Goal: Task Accomplishment & Management: Use online tool/utility

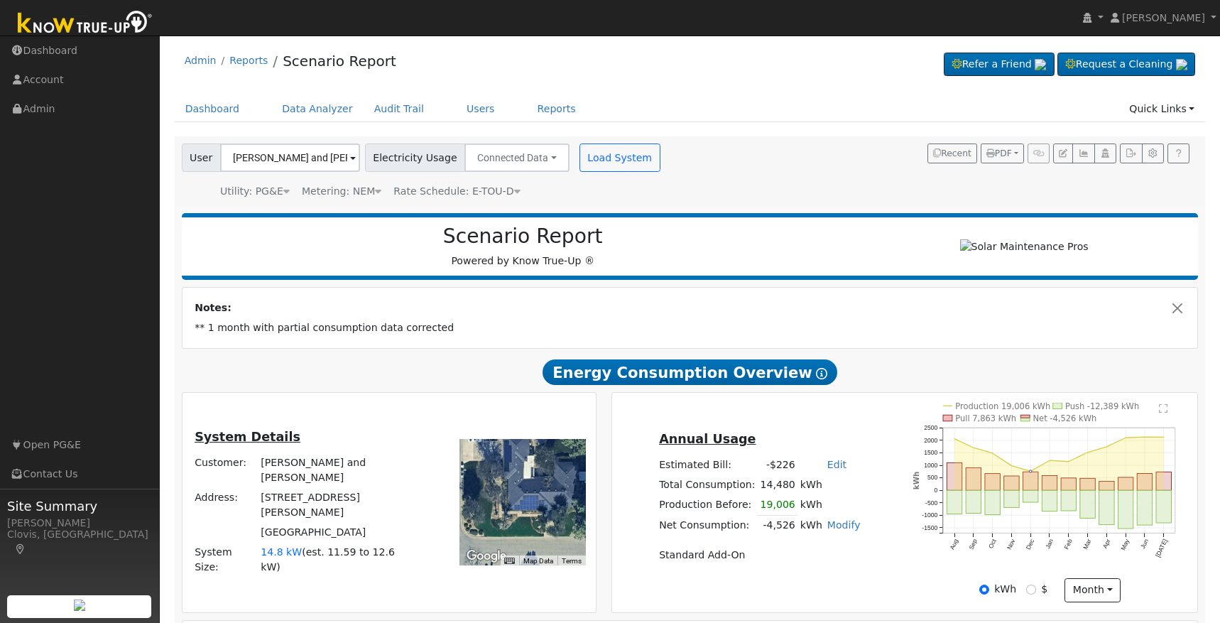
scroll to position [191, 0]
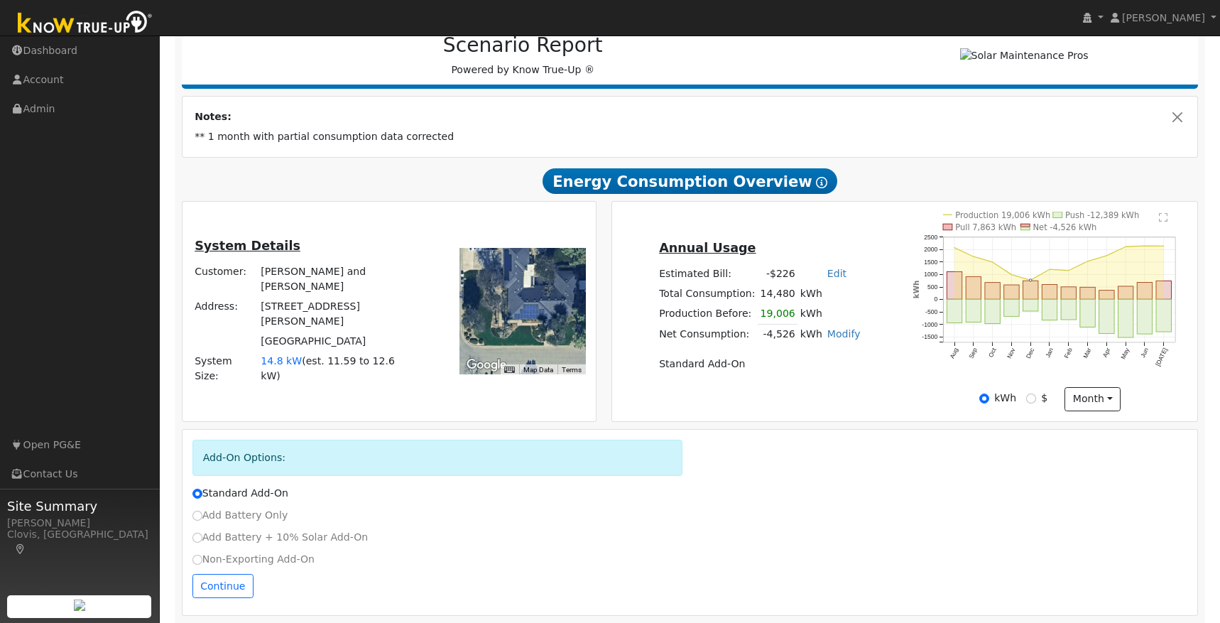
drag, startPoint x: 756, startPoint y: 315, endPoint x: 806, endPoint y: 348, distance: 60.1
click at [818, 316] on tr "Production Before: 19,006 kWh Modify Change Production Before: 0 kWh New: 0 kWh…" at bounding box center [760, 313] width 206 height 21
drag, startPoint x: 754, startPoint y: 342, endPoint x: 812, endPoint y: 343, distance: 58.3
click at [812, 343] on tr "Net Consumption: -4,526 kWh Modify Add Consumption Remove Existing Solar System…" at bounding box center [760, 334] width 206 height 21
click at [790, 397] on div "Annual Usage Estimated Bill: -$226 Edit Estimated Bill $ Annual Total Consumpti…" at bounding box center [905, 311] width 580 height 199
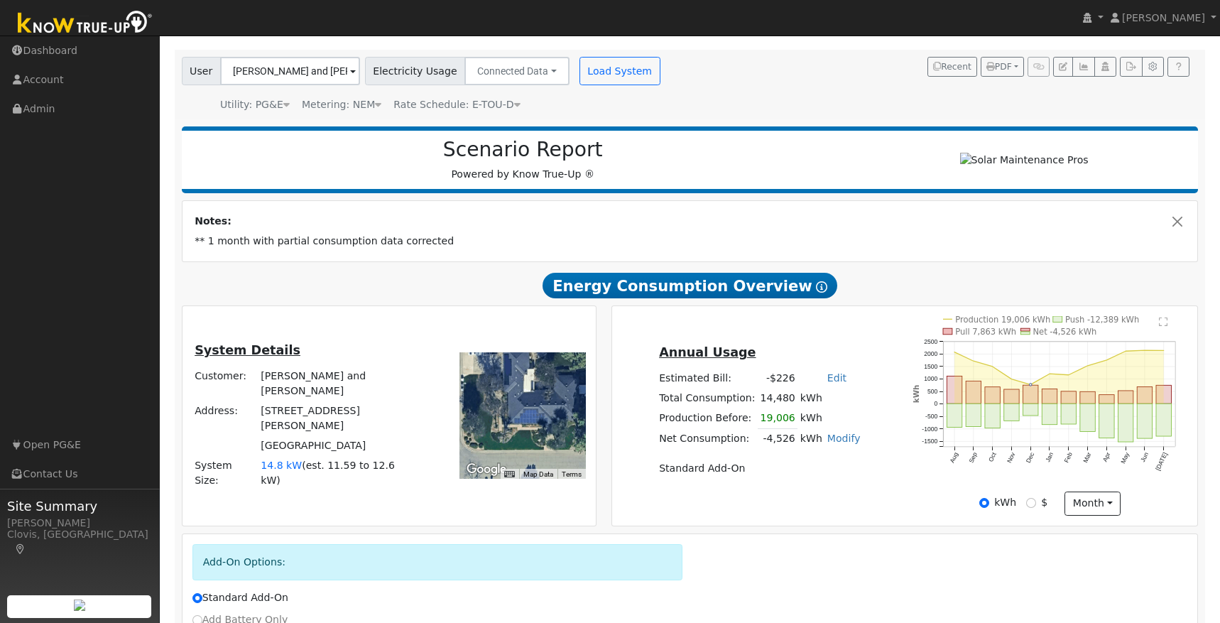
scroll to position [0, 0]
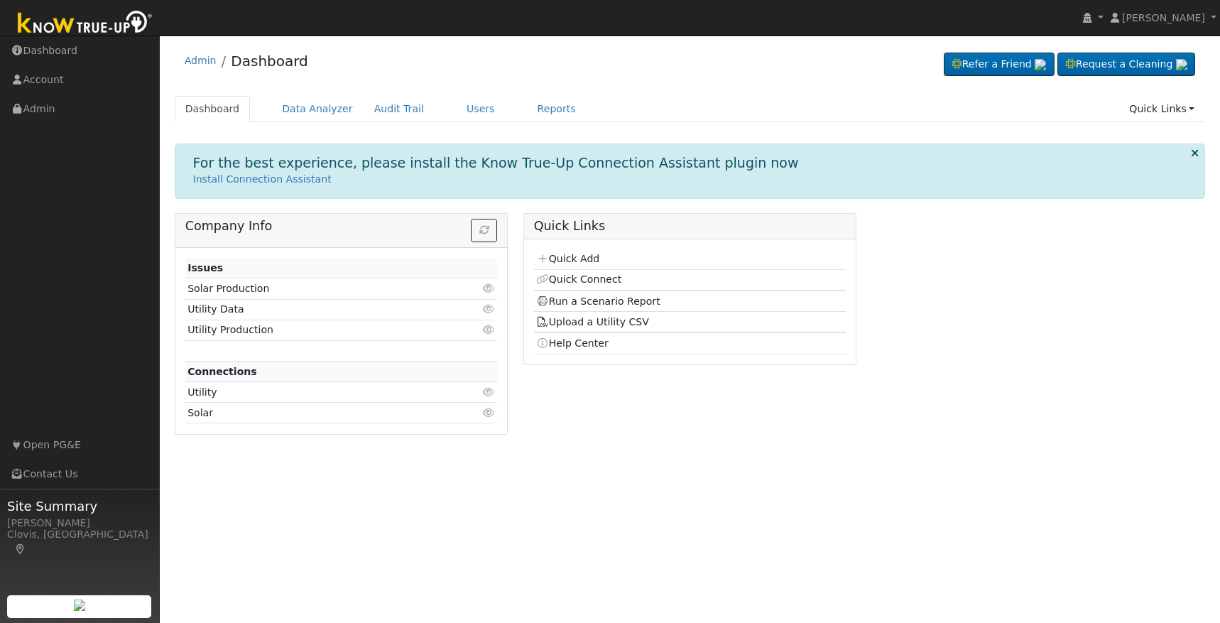
click at [33, 23] on img at bounding box center [85, 24] width 149 height 32
click at [911, 479] on div "User Profile First name Last name Email Email Notifications No Emails No Emails…" at bounding box center [690, 330] width 1061 height 588
click at [978, 172] on p "Install Connection Assistant" at bounding box center [690, 179] width 995 height 15
click at [592, 260] on link "Quick Add" at bounding box center [567, 258] width 63 height 11
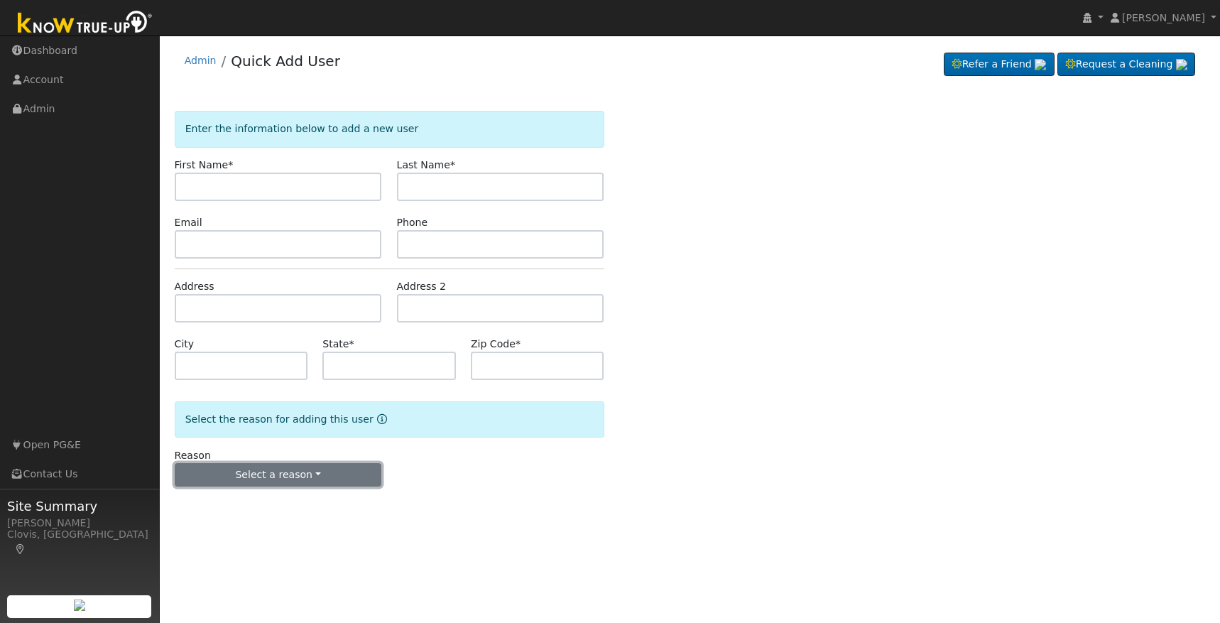
click at [311, 475] on button "Select a reason" at bounding box center [278, 475] width 207 height 24
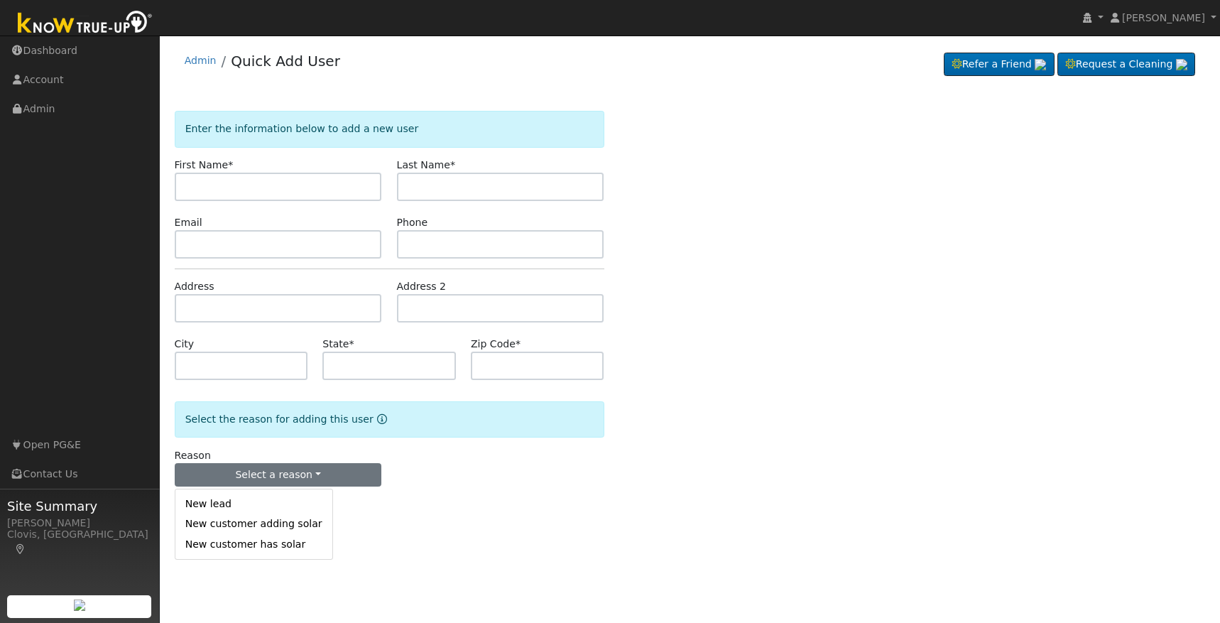
click at [260, 503] on link "New lead" at bounding box center [253, 504] width 157 height 20
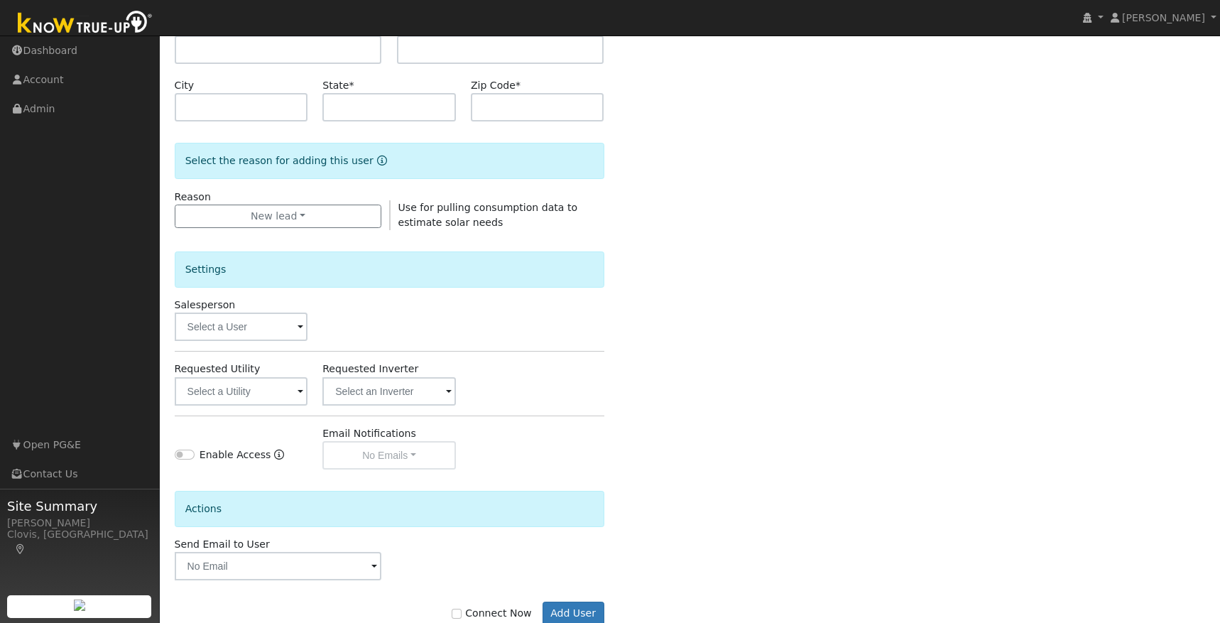
scroll to position [297, 0]
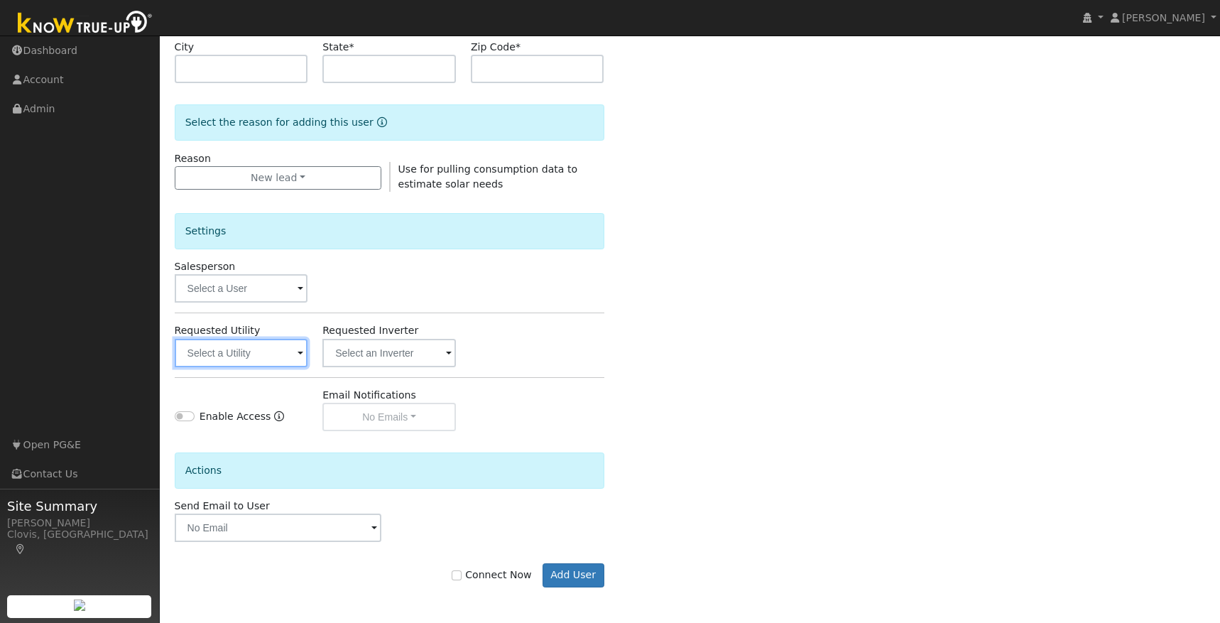
click at [280, 361] on input "text" at bounding box center [242, 353] width 134 height 28
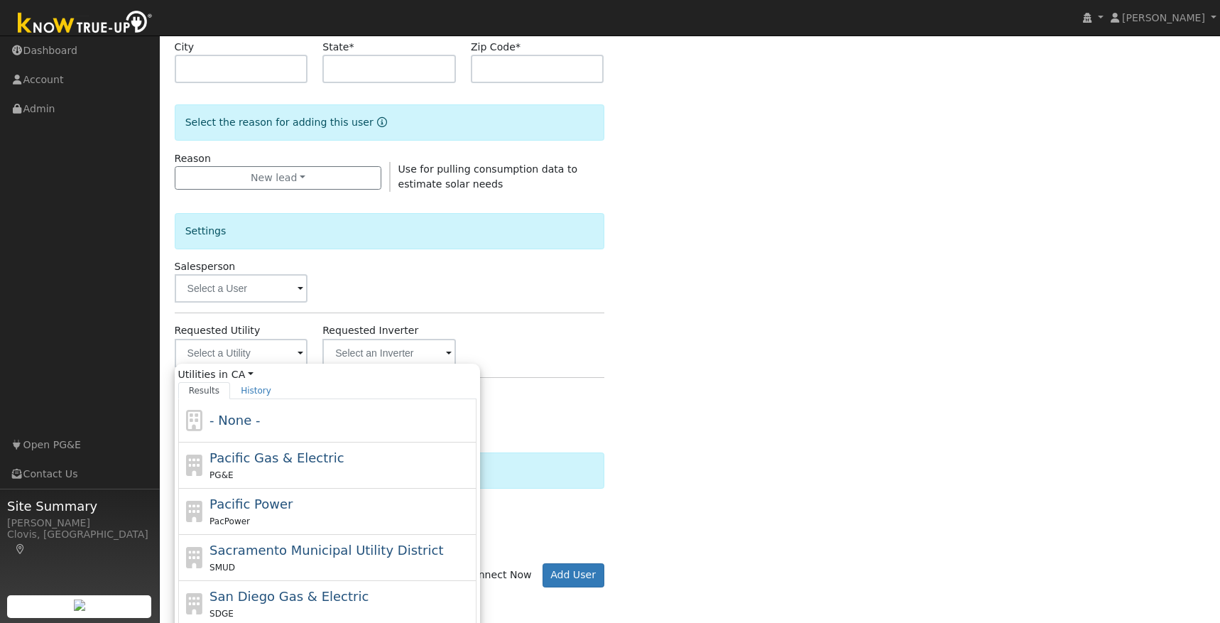
click at [282, 469] on div "PG&E" at bounding box center [342, 474] width 264 height 15
type input "Pacific Gas & Electric"
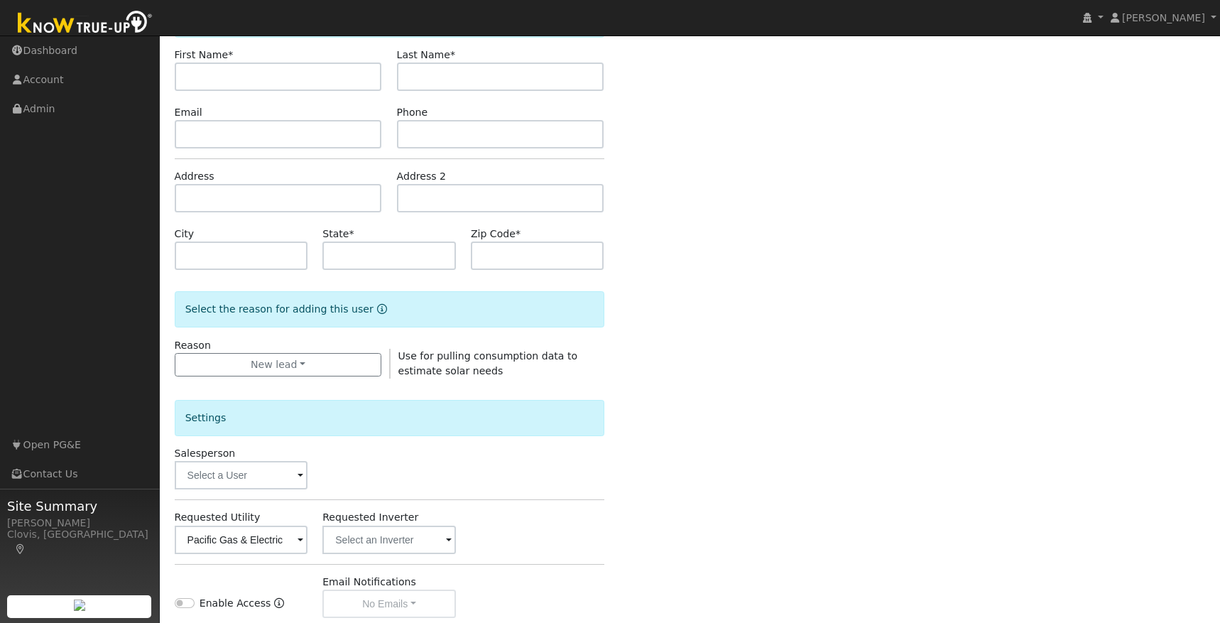
scroll to position [0, 0]
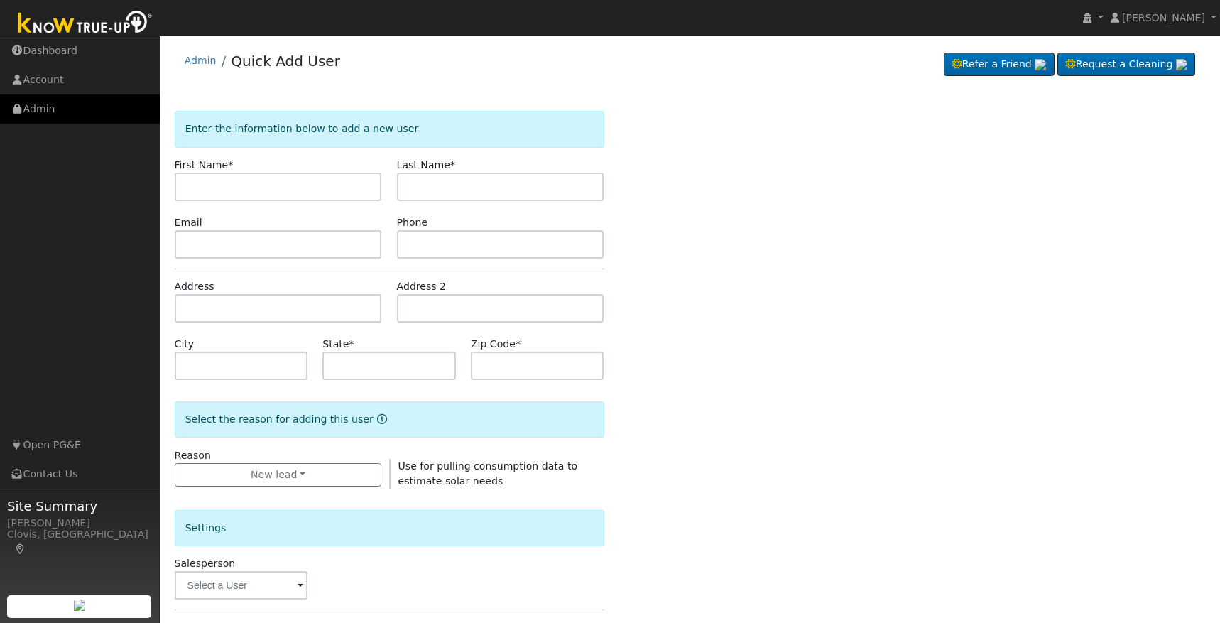
click at [30, 115] on link "Admin" at bounding box center [80, 108] width 160 height 29
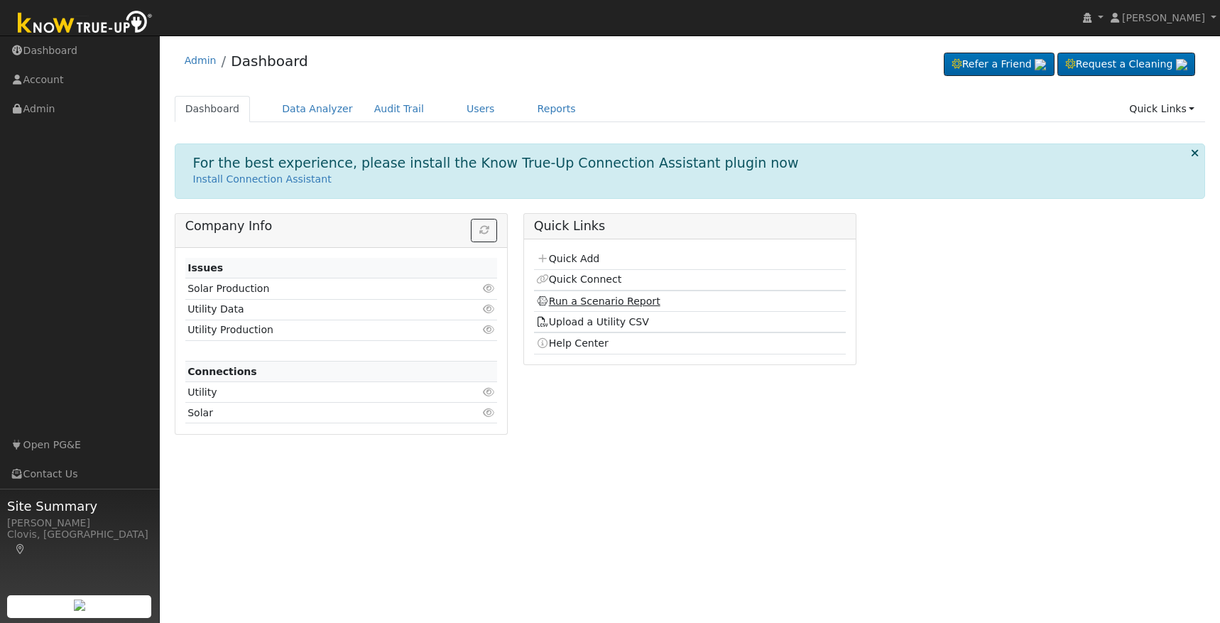
click at [597, 303] on link "Run a Scenario Report" at bounding box center [598, 301] width 124 height 11
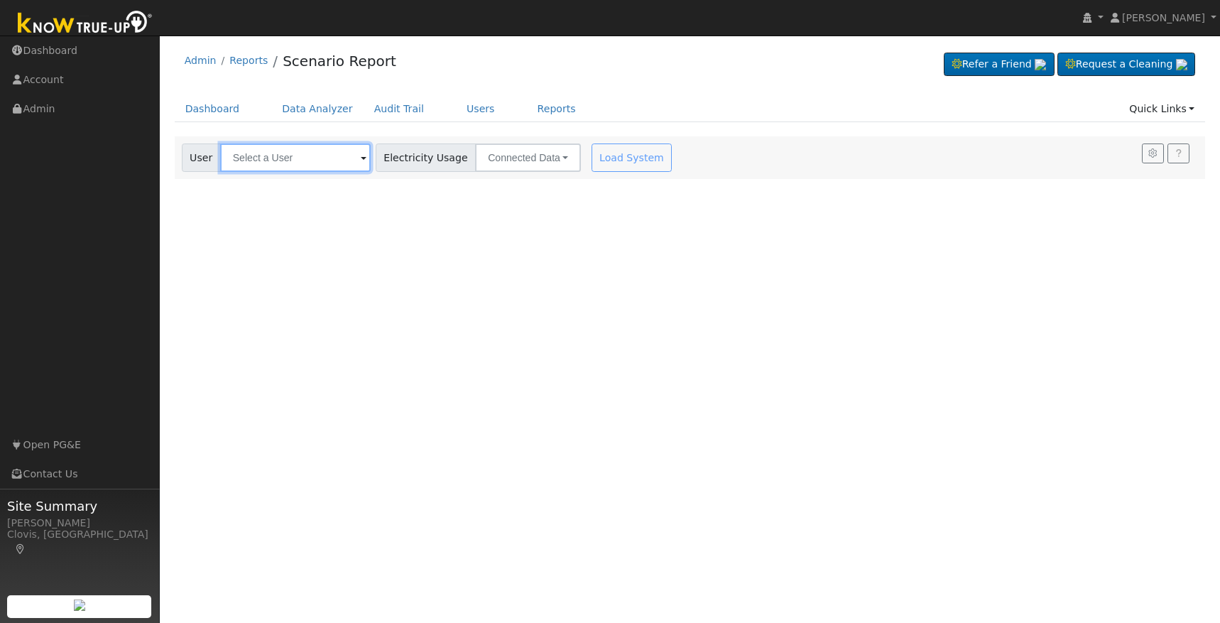
click at [281, 166] on input "text" at bounding box center [295, 158] width 151 height 28
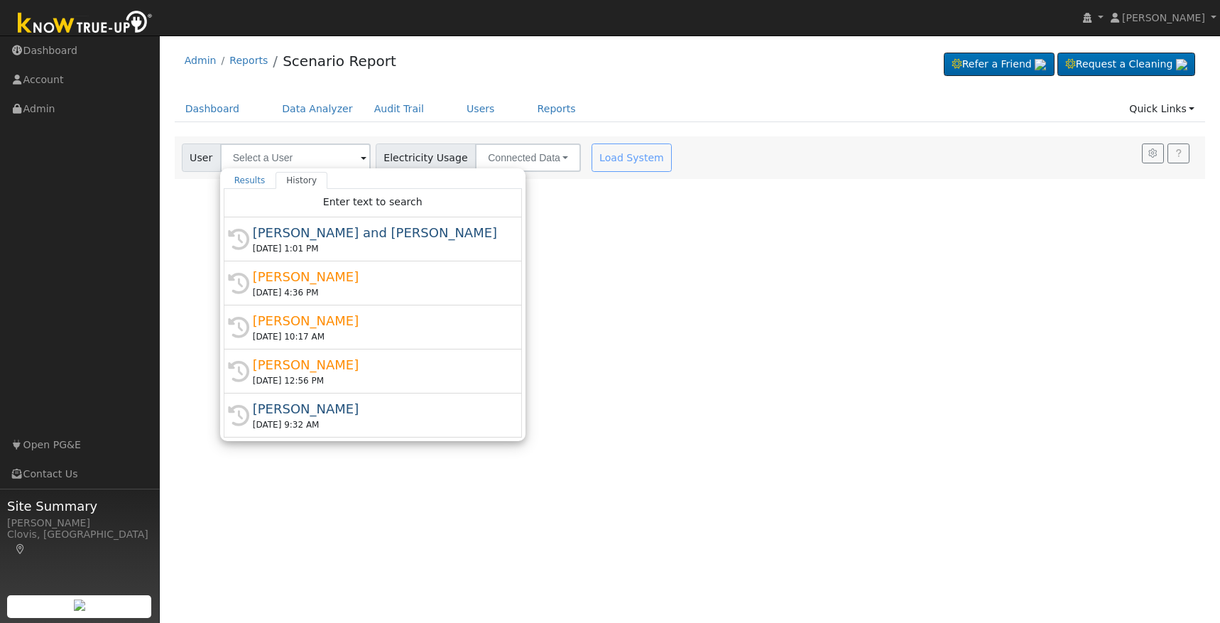
click at [297, 239] on div "[PERSON_NAME] and [PERSON_NAME]" at bounding box center [379, 232] width 253 height 19
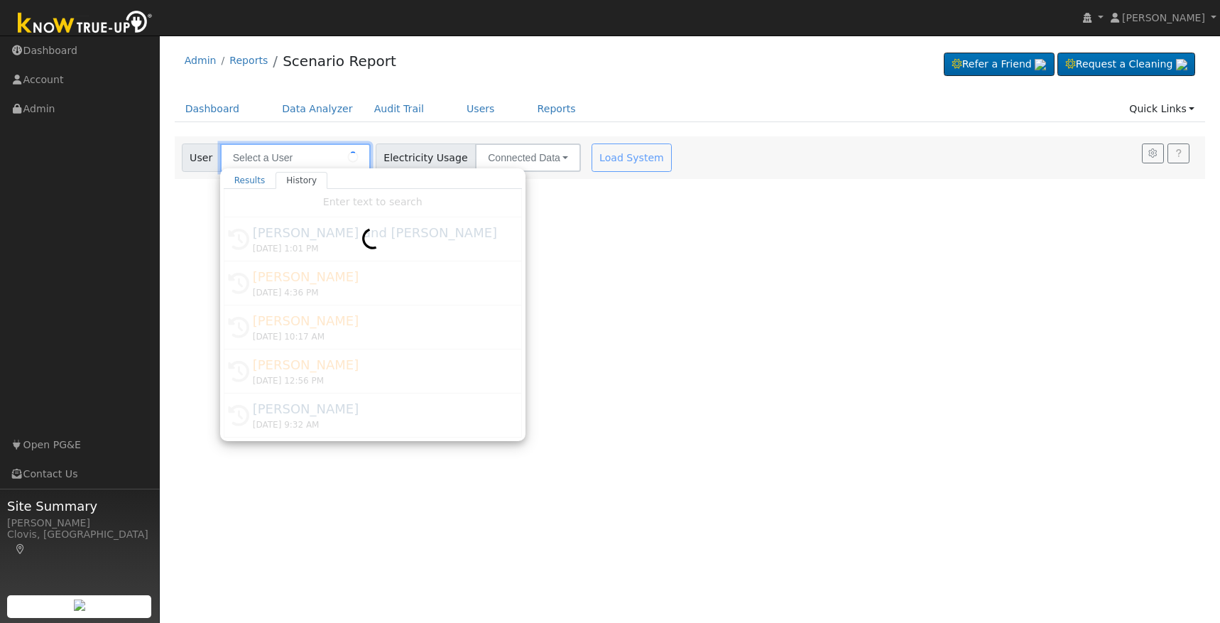
type input "[PERSON_NAME] and [PERSON_NAME]"
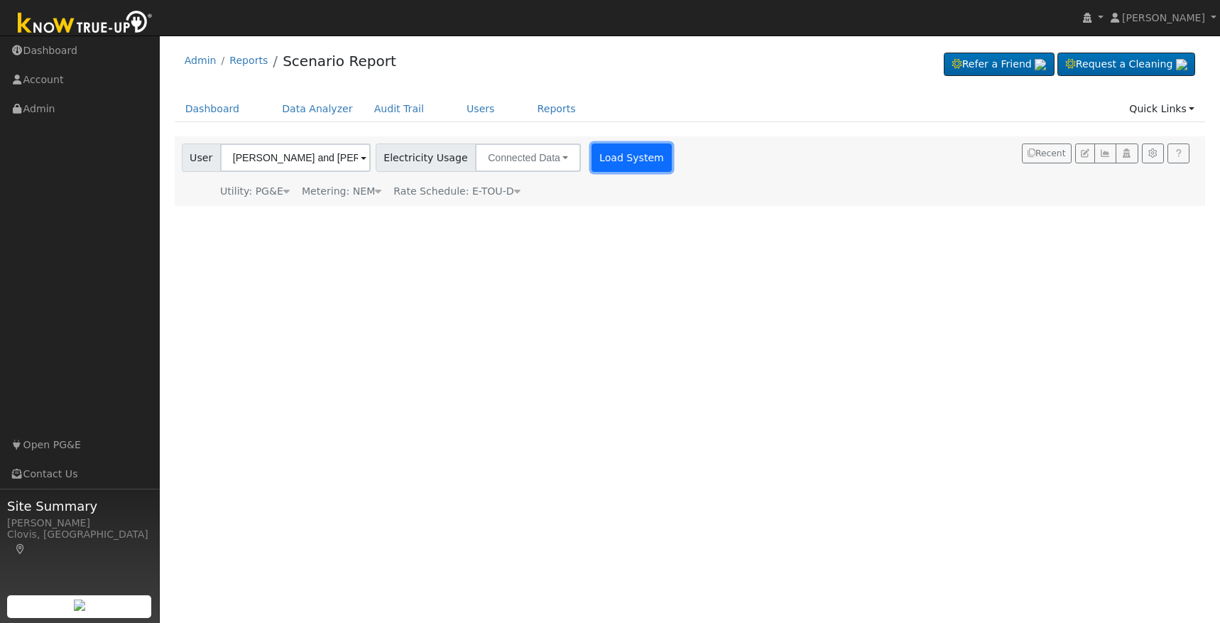
click at [615, 157] on button "Load System" at bounding box center [632, 158] width 81 height 28
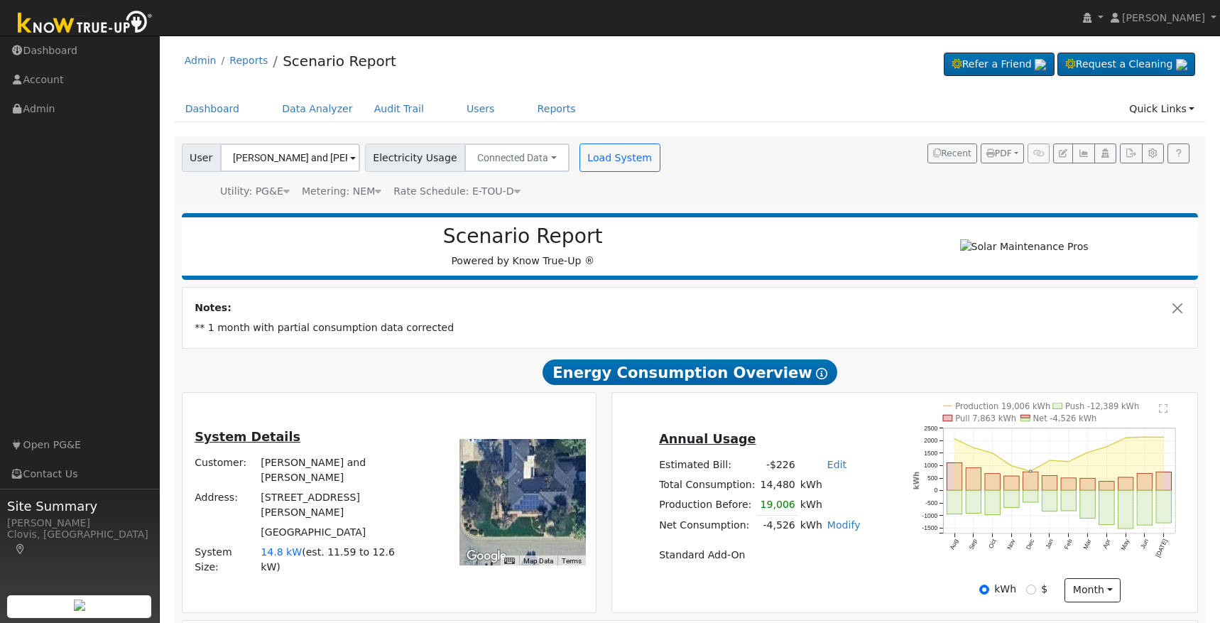
click at [1031, 597] on div "$" at bounding box center [1037, 589] width 21 height 15
click at [1033, 595] on input "$" at bounding box center [1032, 590] width 10 height 10
radio input "true"
radio input "false"
click at [1087, 156] on icon "button" at bounding box center [1083, 153] width 11 height 9
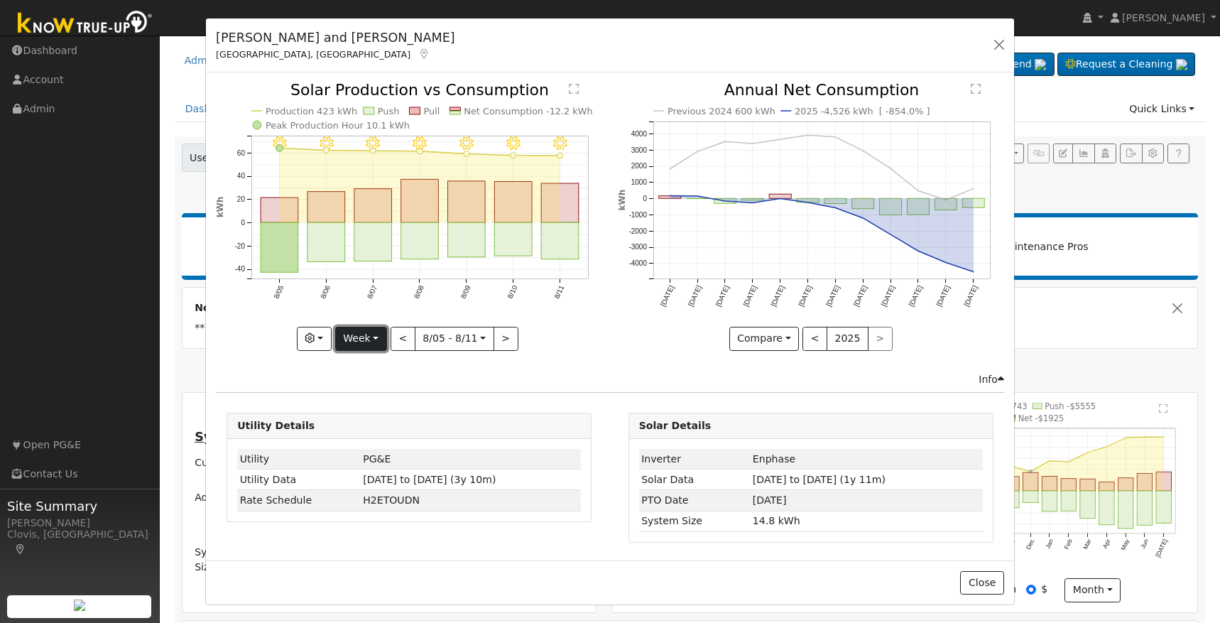
click at [382, 335] on button "Week" at bounding box center [361, 339] width 52 height 24
click at [374, 369] on link "Day" at bounding box center [385, 368] width 99 height 20
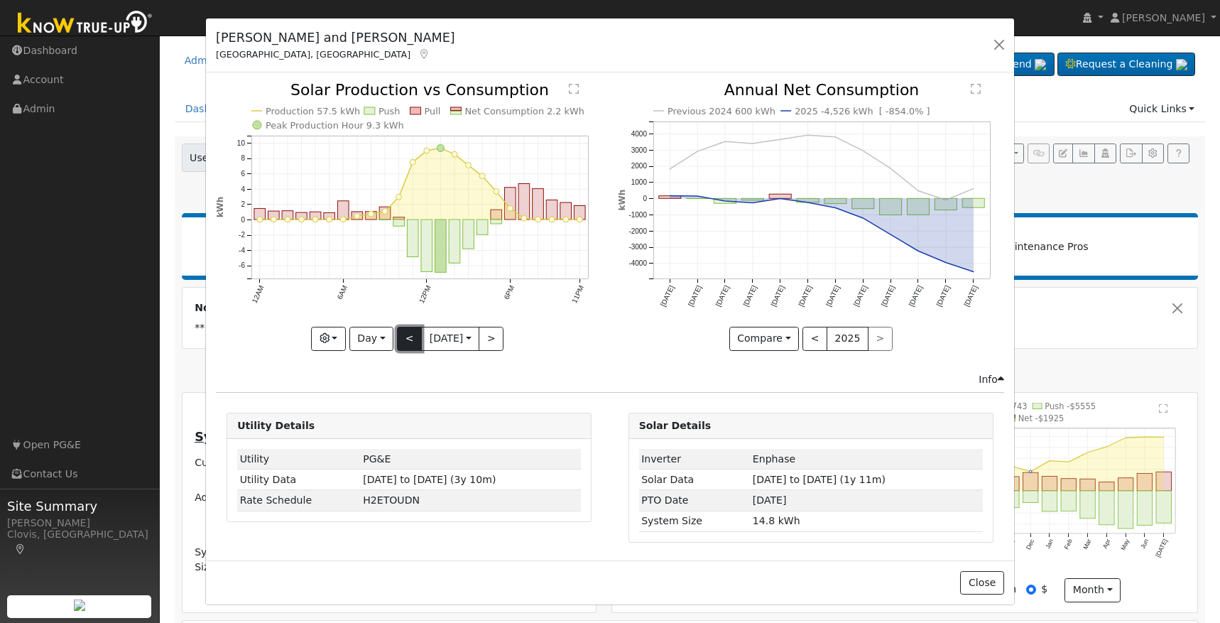
click at [401, 335] on button "<" at bounding box center [409, 339] width 25 height 24
click at [400, 335] on button "<" at bounding box center [409, 339] width 25 height 24
click at [399, 338] on button "<" at bounding box center [409, 339] width 25 height 24
type input "[DATE]"
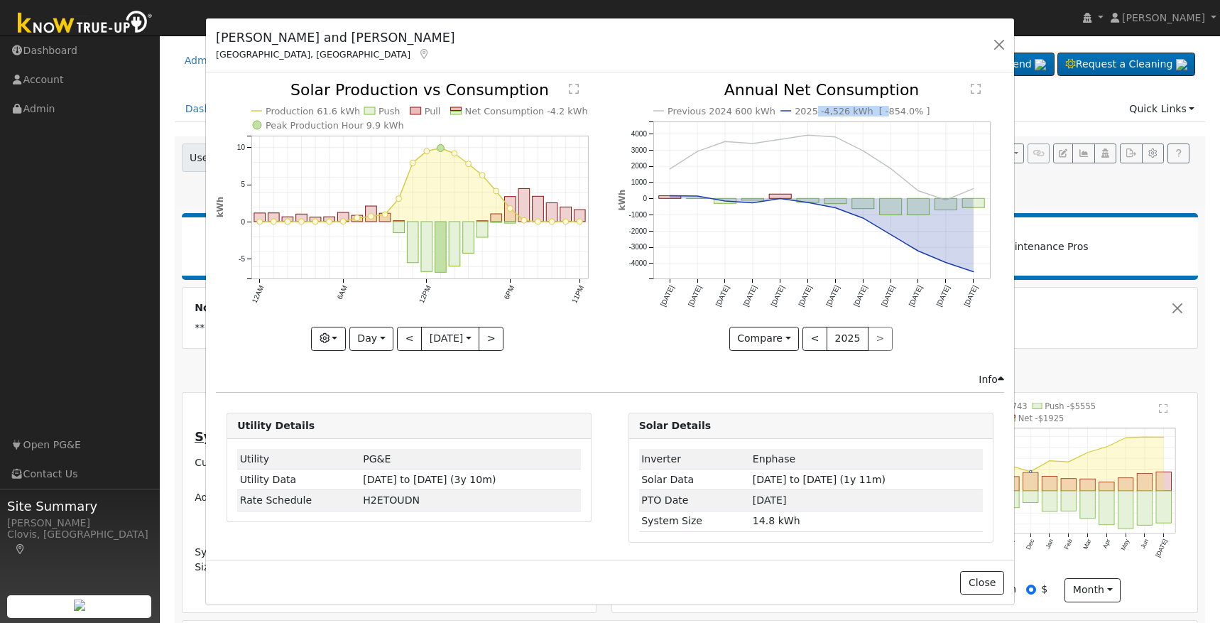
drag, startPoint x: 817, startPoint y: 108, endPoint x: 887, endPoint y: 109, distance: 69.6
click at [887, 109] on text "2025 -4,526 kWh [ -854.0% ]" at bounding box center [863, 111] width 136 height 11
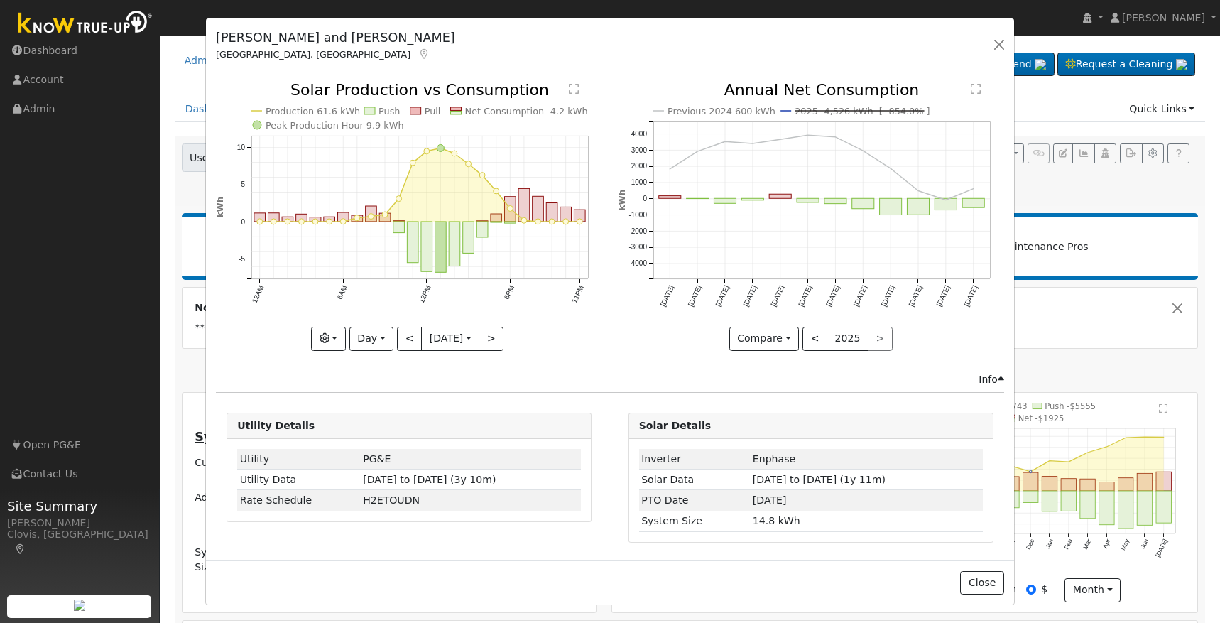
click at [942, 106] on icon "Previous 2024 600 kWh 2025 -4,526 kWh [ -854.0% ] [DATE] Sep '[DATE] Nov '[DATE…" at bounding box center [811, 211] width 386 height 259
click at [860, 108] on text "2025 -4,526 kWh [ -854.0% ]" at bounding box center [863, 111] width 136 height 11
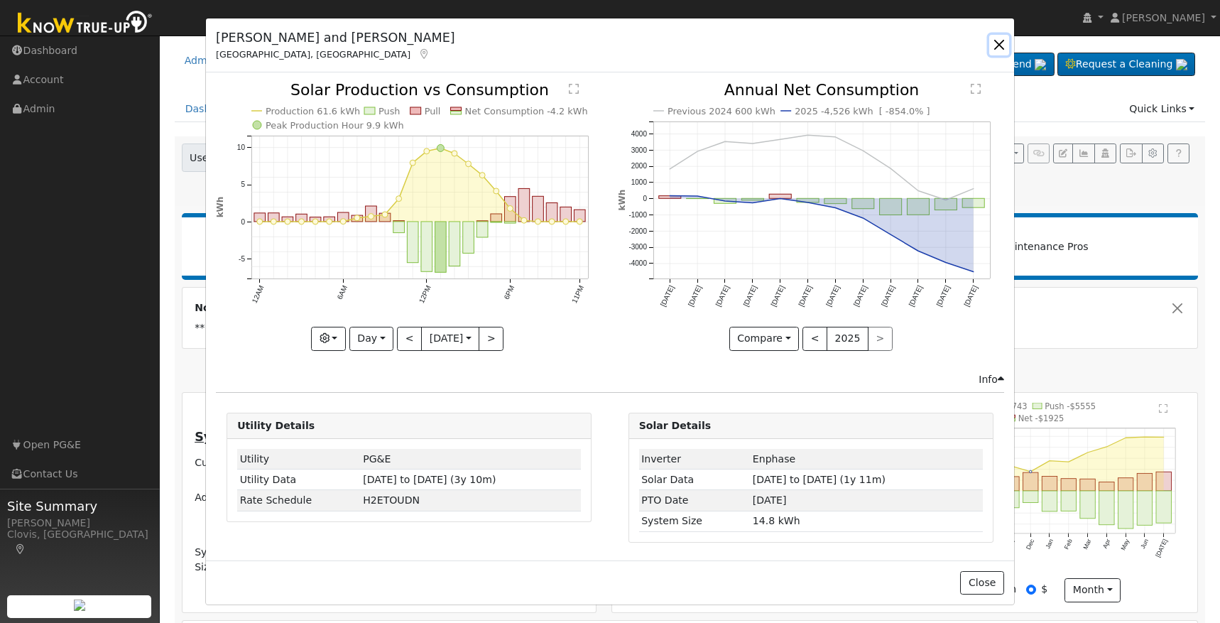
click at [1004, 38] on button "button" at bounding box center [1000, 45] width 20 height 20
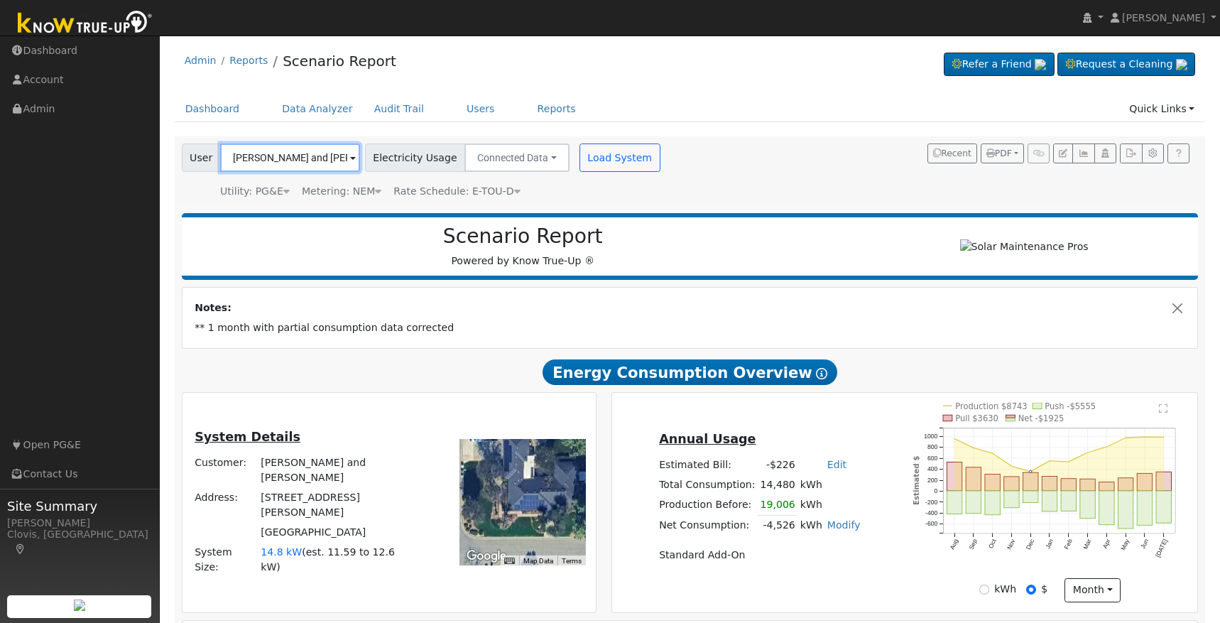
drag, startPoint x: 276, startPoint y: 146, endPoint x: 279, endPoint y: 156, distance: 9.9
click at [276, 146] on input "[PERSON_NAME] and [PERSON_NAME]" at bounding box center [290, 158] width 140 height 28
click at [285, 164] on input "[PERSON_NAME] and [PERSON_NAME]" at bounding box center [290, 158] width 140 height 28
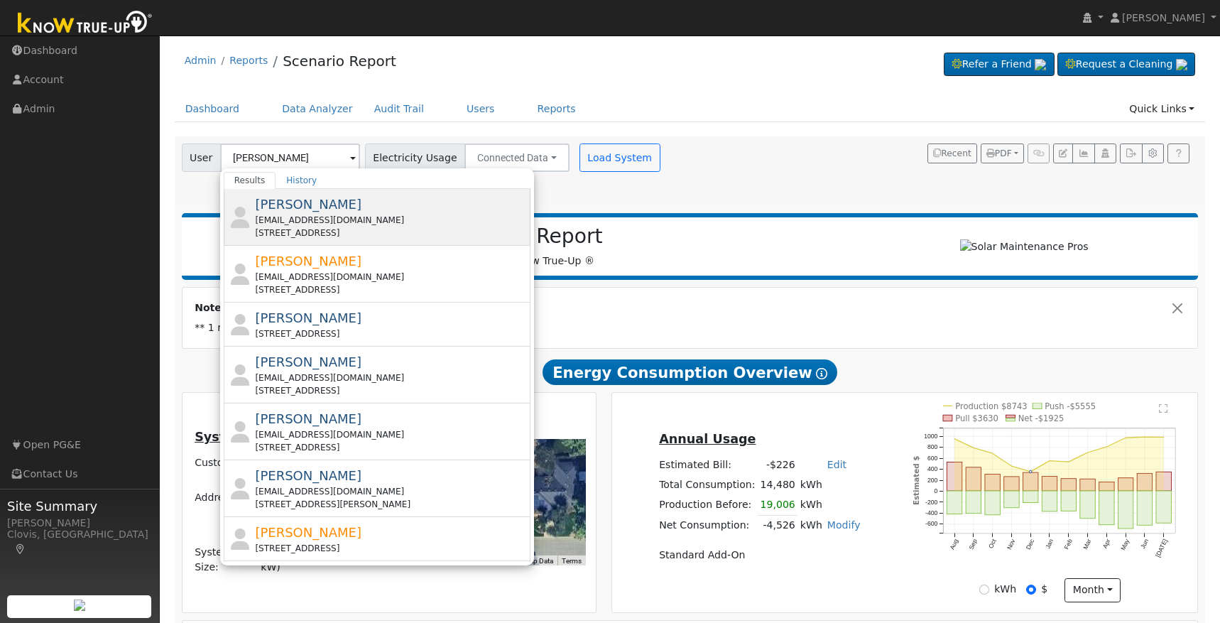
click at [305, 204] on span "[PERSON_NAME]" at bounding box center [308, 204] width 107 height 15
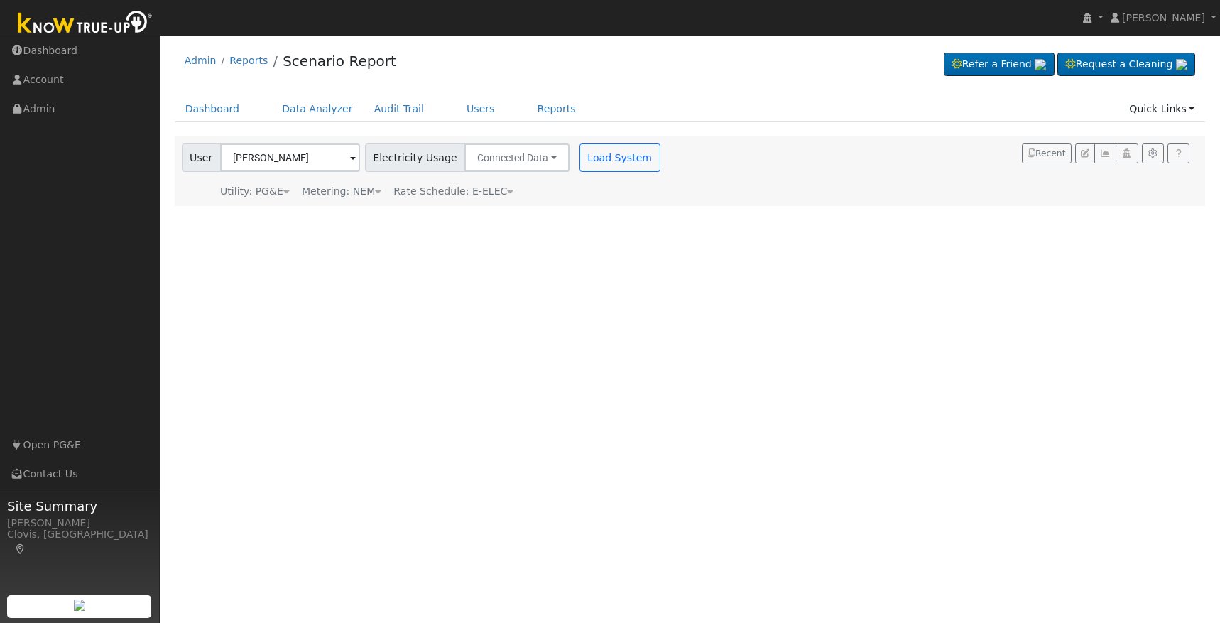
click at [286, 158] on div at bounding box center [691, 171] width 1032 height 70
click at [296, 161] on input "[PERSON_NAME]" at bounding box center [290, 158] width 140 height 28
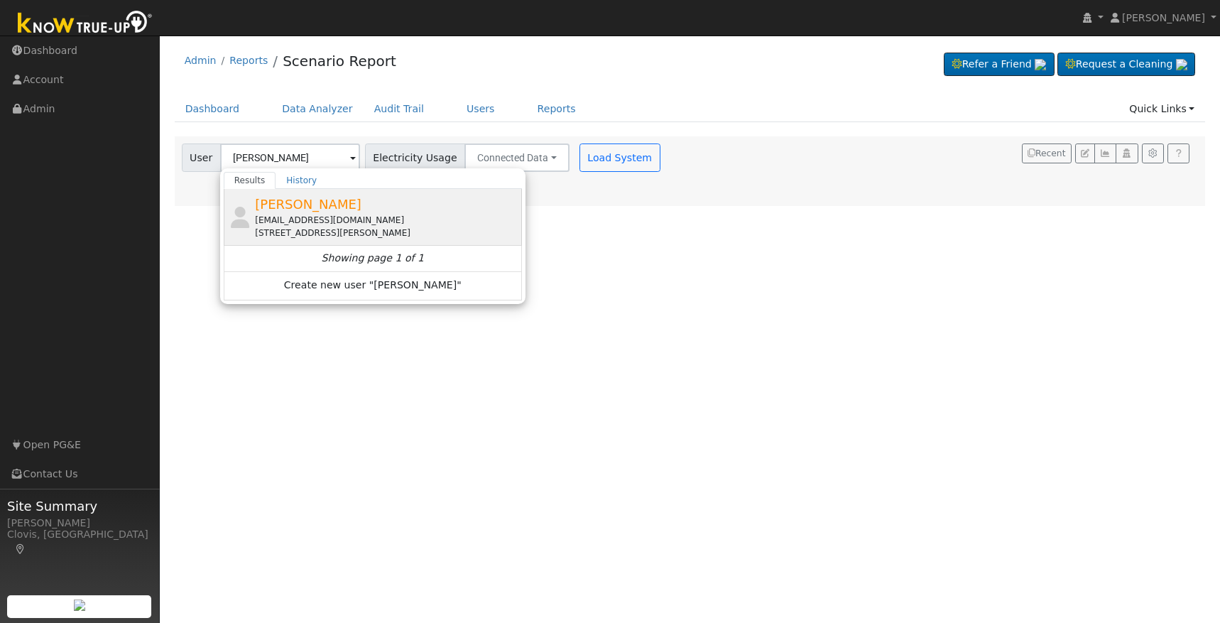
click at [317, 219] on div "[EMAIL_ADDRESS][DOMAIN_NAME]" at bounding box center [387, 220] width 264 height 13
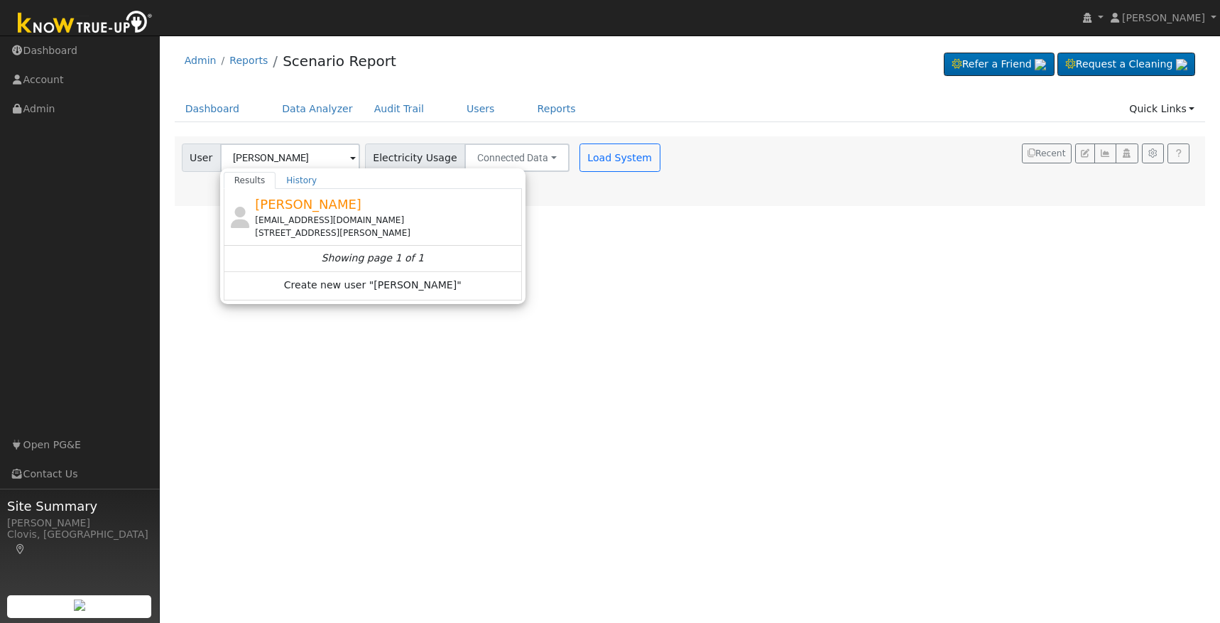
type input "[PERSON_NAME]"
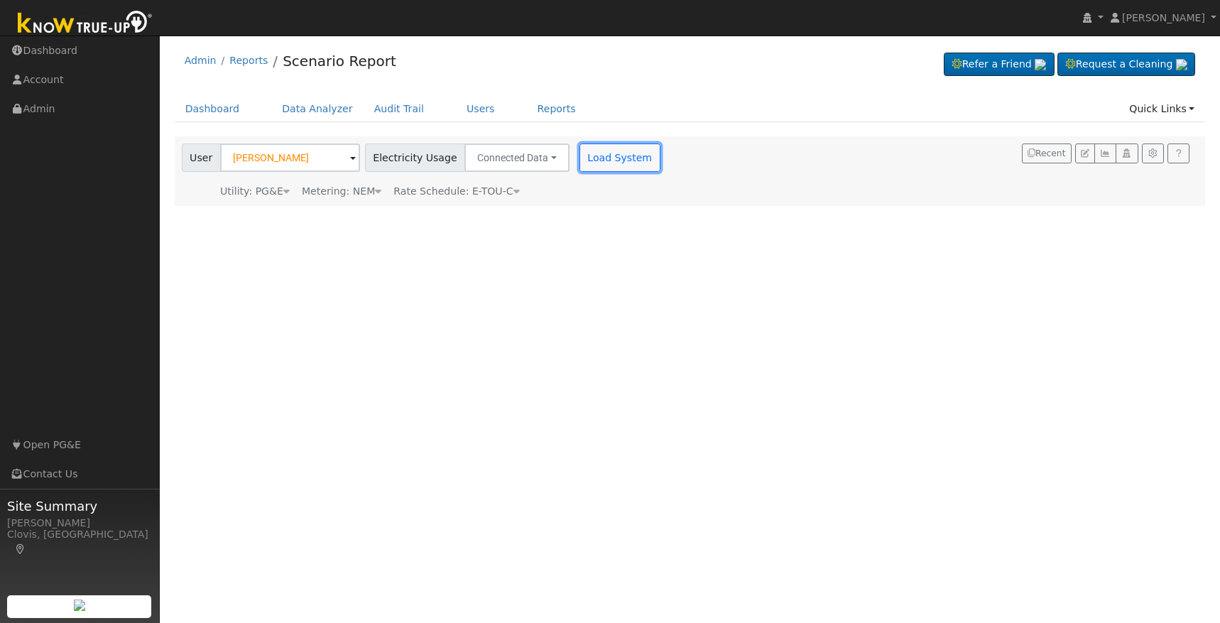
click at [599, 164] on button "Load System" at bounding box center [620, 158] width 81 height 28
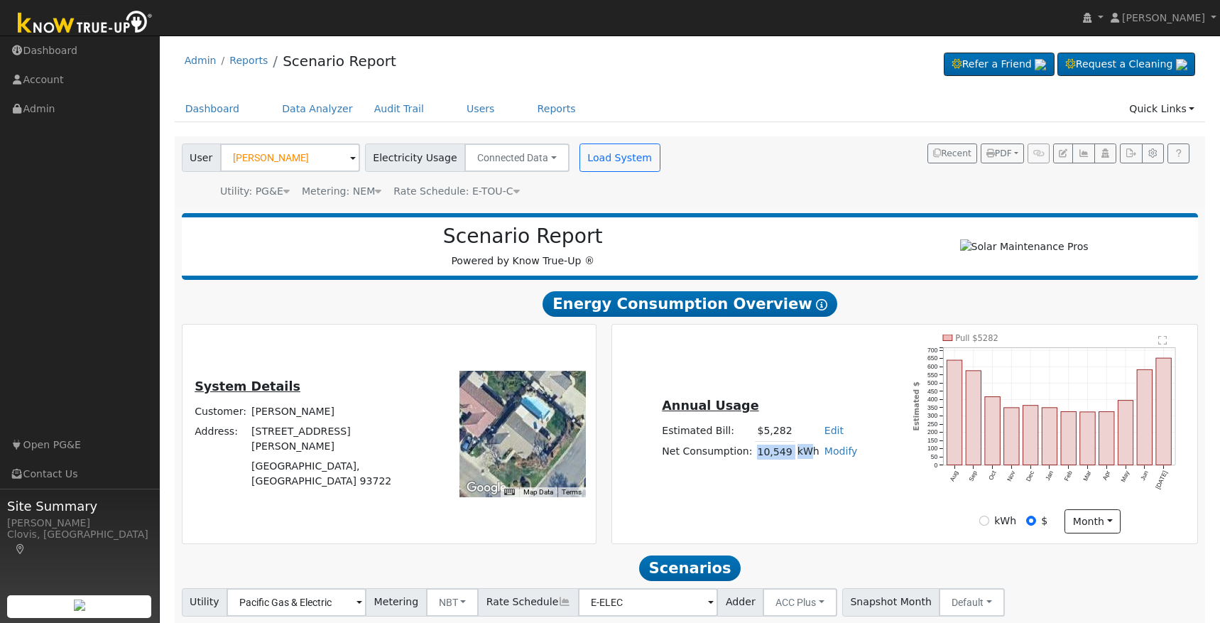
drag, startPoint x: 752, startPoint y: 456, endPoint x: 801, endPoint y: 460, distance: 48.5
click at [801, 458] on tr "Net Consumption: 10,549 kWh Modify Add Consumption Add Electric Vehicle Add Con…" at bounding box center [760, 452] width 200 height 21
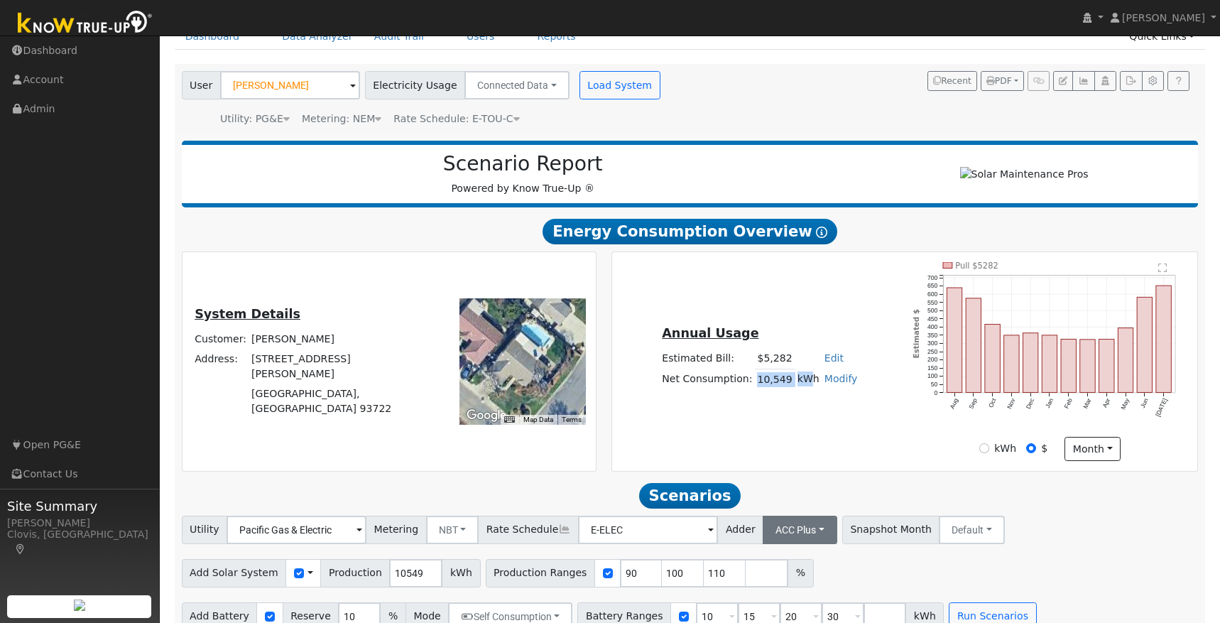
scroll to position [101, 0]
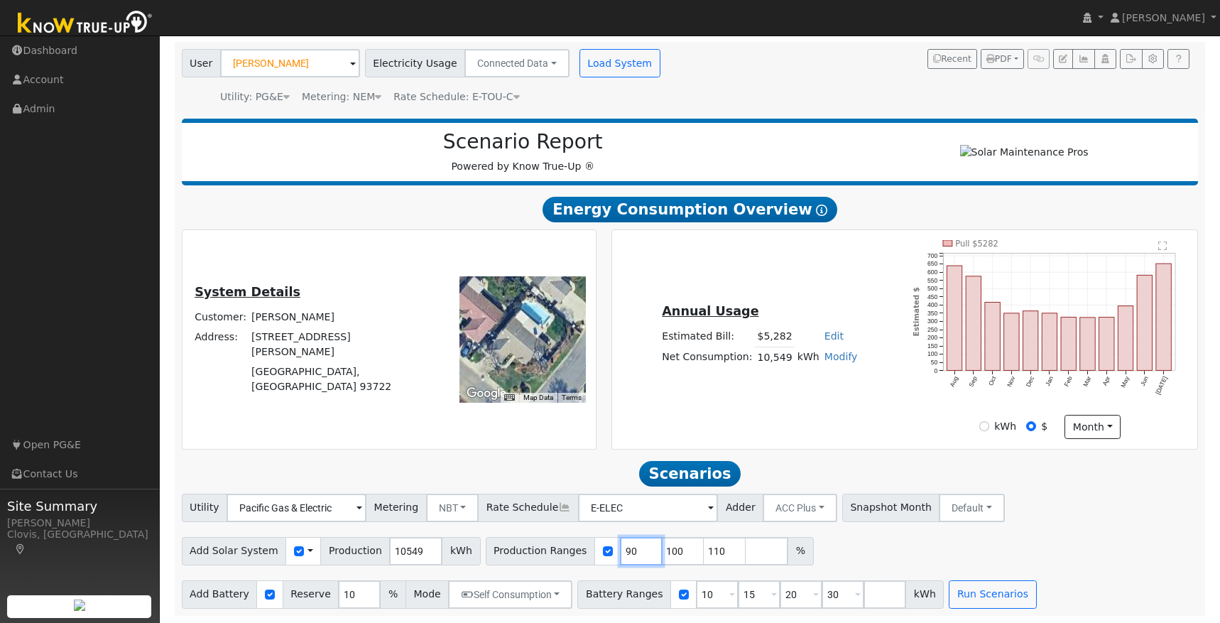
click at [624, 557] on input "90" at bounding box center [641, 551] width 43 height 28
type input "100"
type input "110"
type input "99"
click at [665, 546] on input "110" at bounding box center [683, 551] width 43 height 28
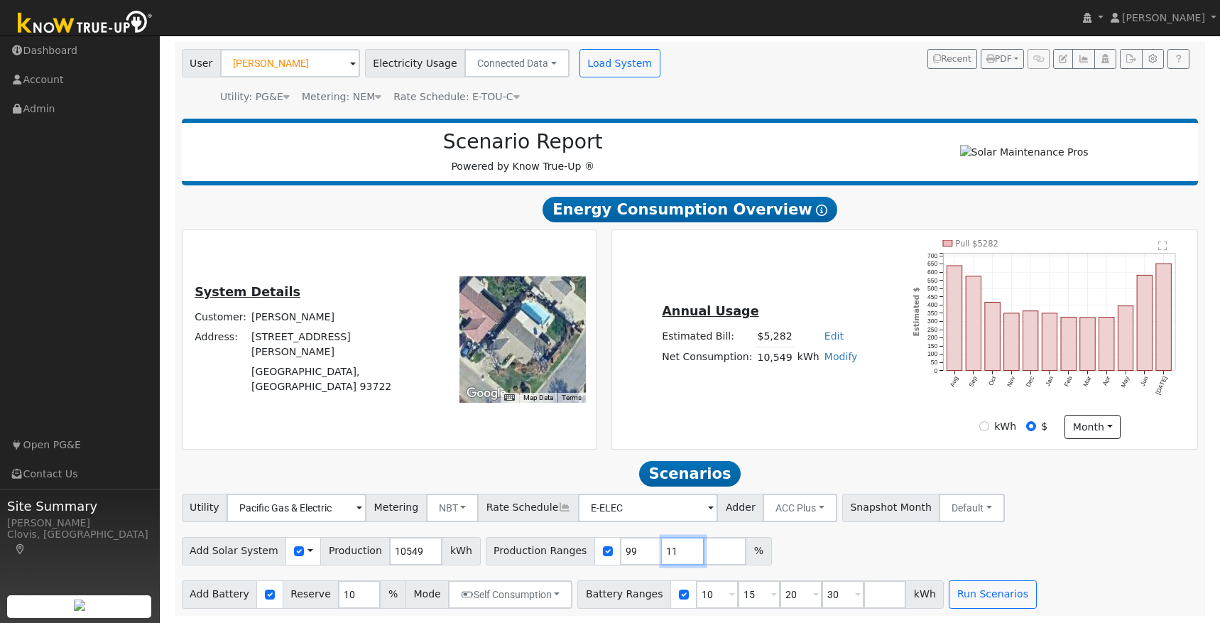
type input "1"
type input "130"
click at [702, 590] on input "10" at bounding box center [717, 594] width 43 height 28
type input "15"
type input "20"
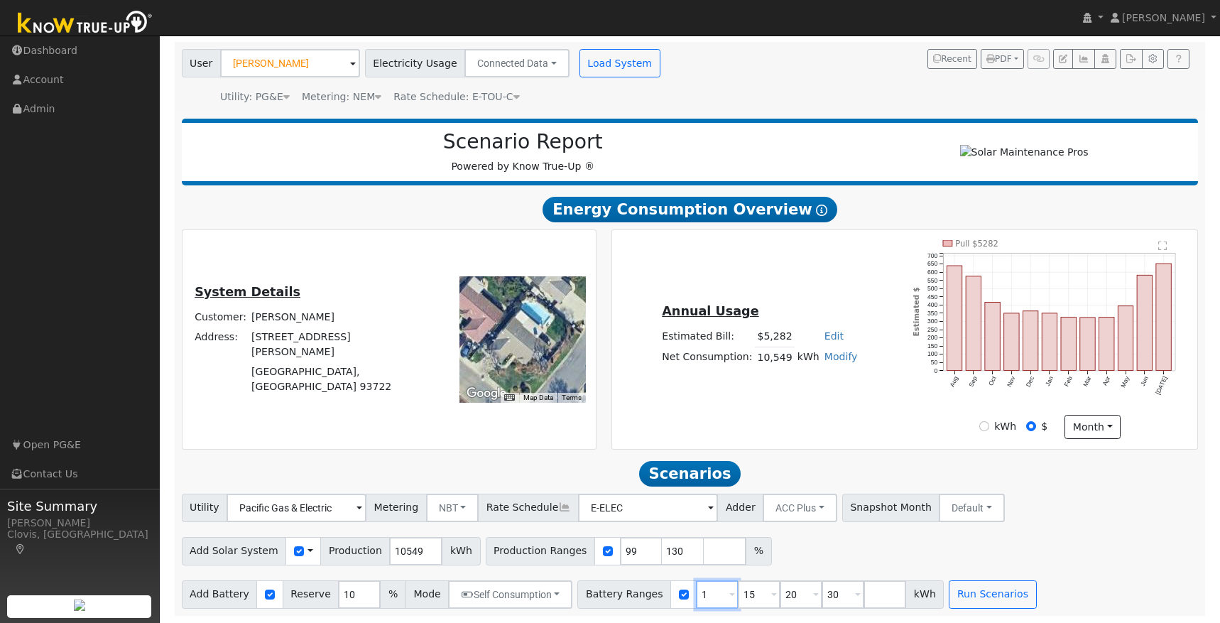
type input "30"
type input "15"
click at [822, 597] on input "number" at bounding box center [843, 594] width 43 height 28
type input "5"
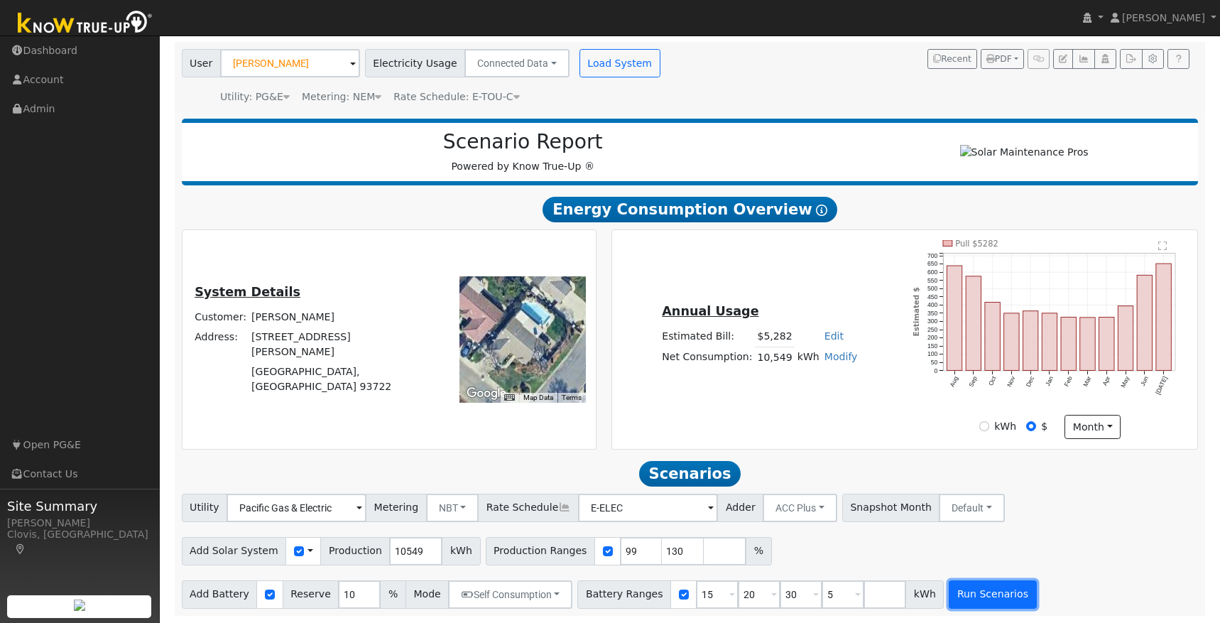
type input "15"
type input "20"
type input "30"
click at [964, 594] on button "Run Scenarios" at bounding box center [992, 594] width 87 height 28
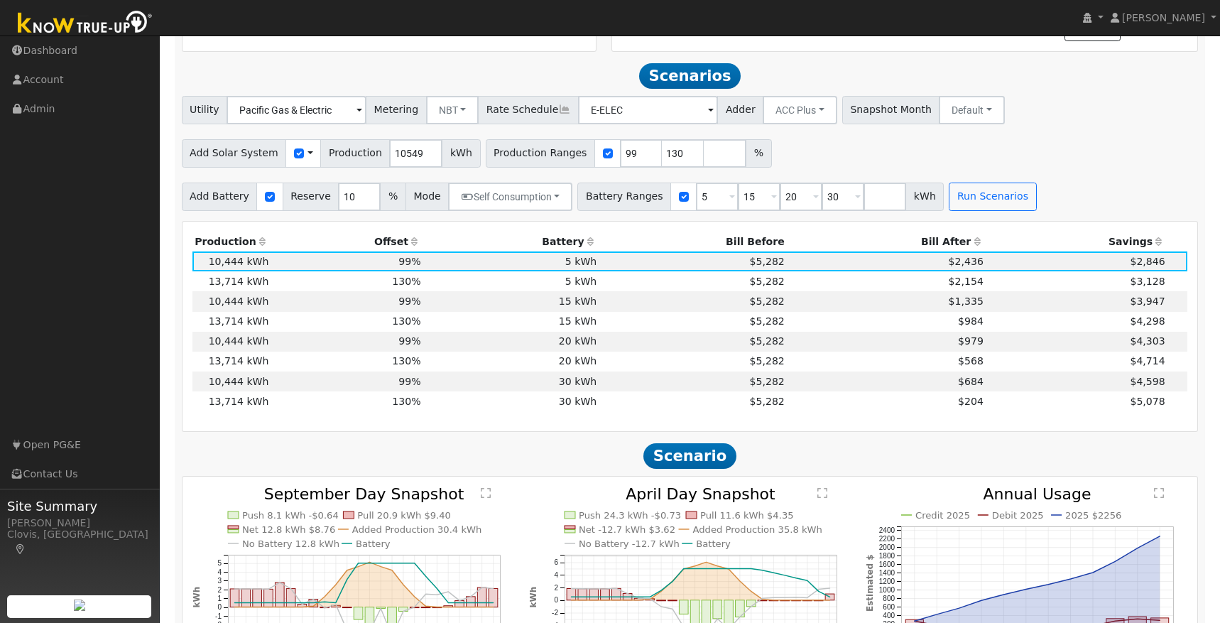
scroll to position [518, 0]
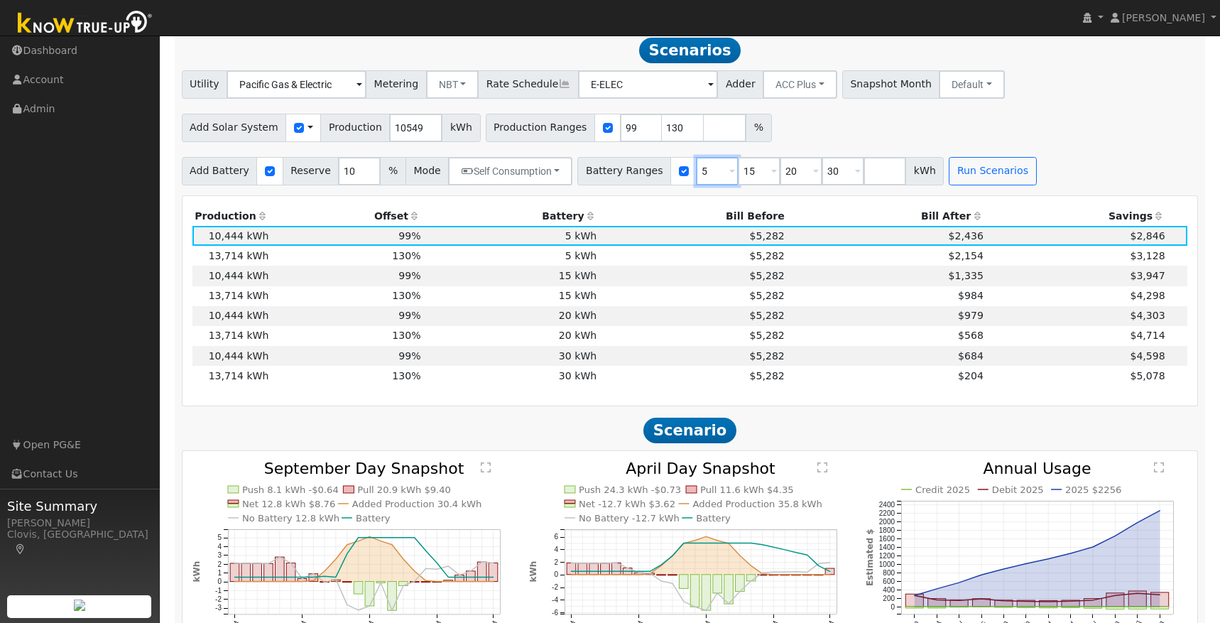
click at [702, 178] on input "5" at bounding box center [717, 171] width 43 height 28
type input "0"
click at [949, 180] on button "Run Scenarios" at bounding box center [992, 171] width 87 height 28
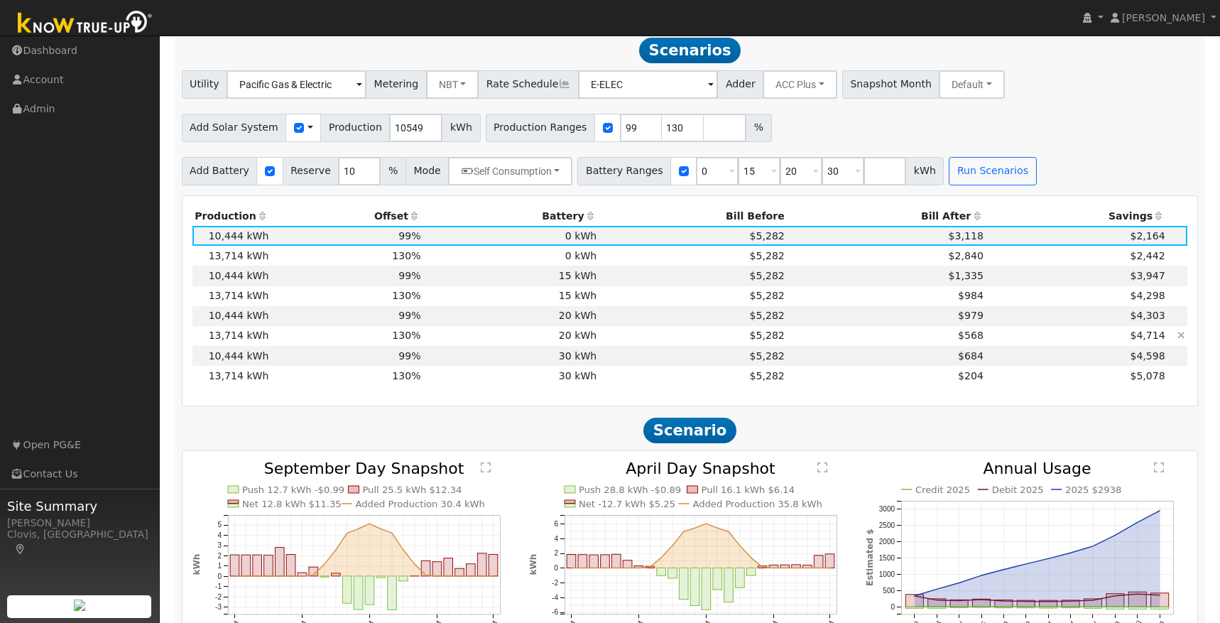
click at [507, 342] on td "20 kWh" at bounding box center [511, 336] width 176 height 20
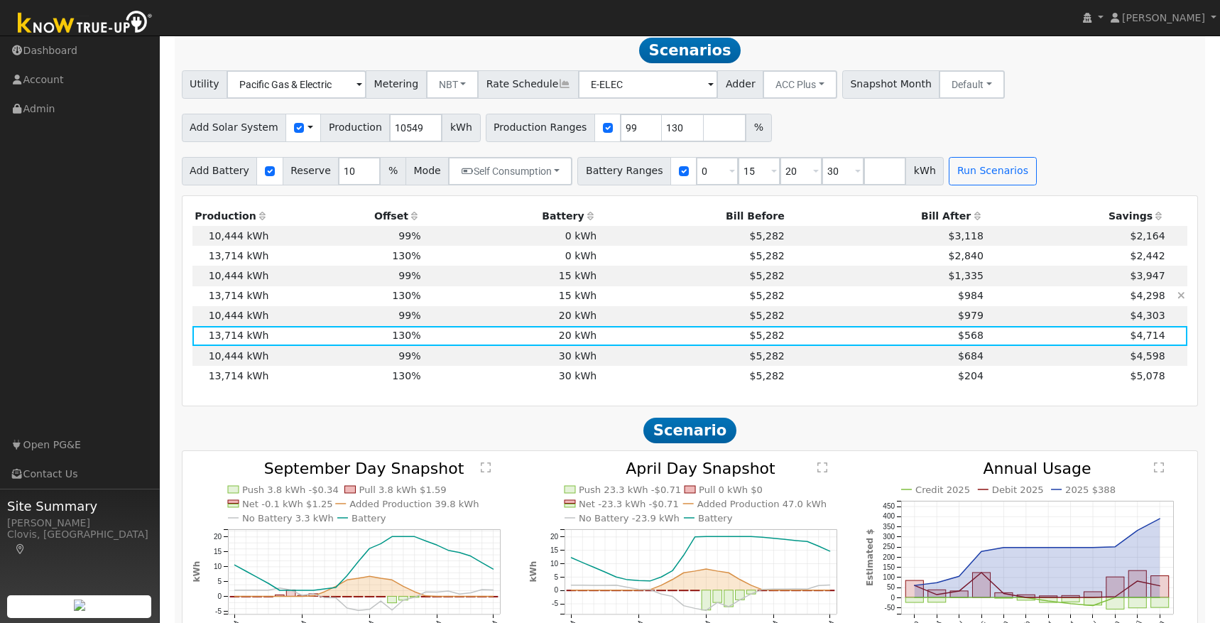
click at [895, 304] on td "$984" at bounding box center [886, 296] width 199 height 20
